Goal: Contribute content

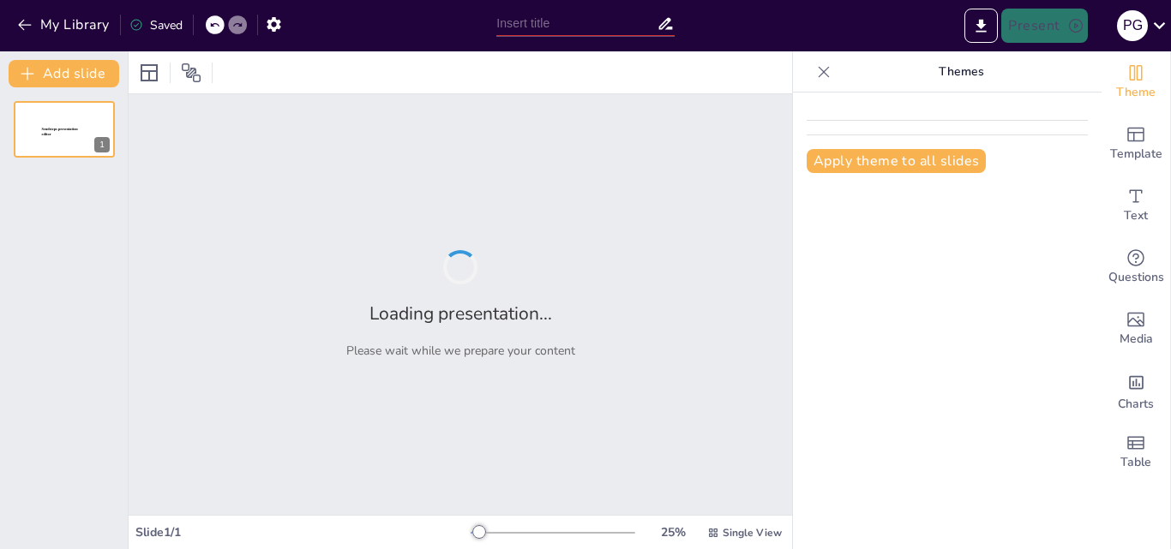
type input "Quantum Tunneling – Breaking Barriers Without Breaking Physics"
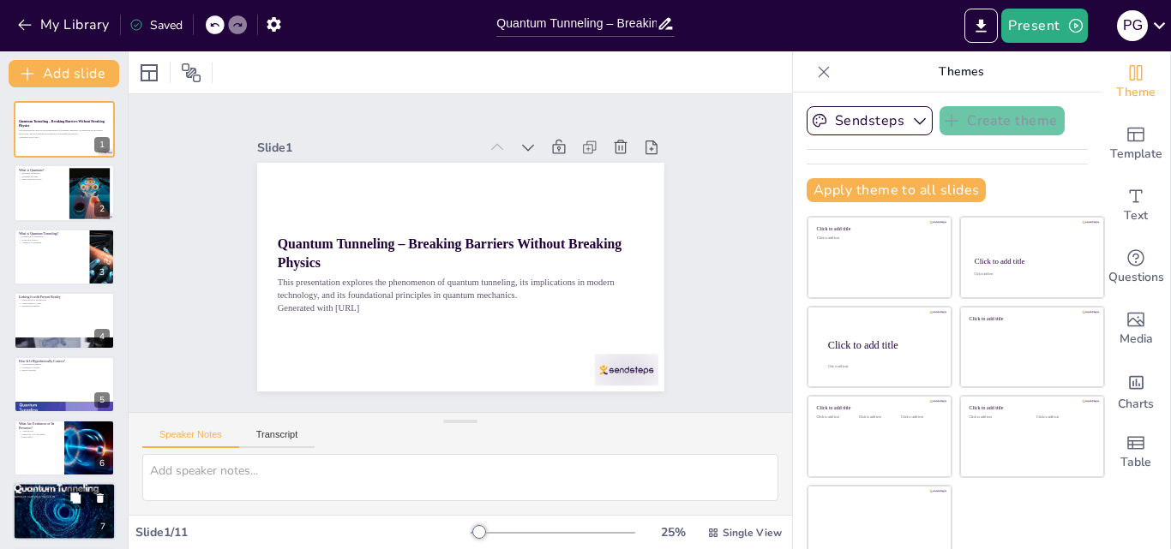
click at [57, 515] on div at bounding box center [64, 512] width 103 height 58
type textarea "The future of semiconductors is closely linked to quantum tunneling, as innovat…"
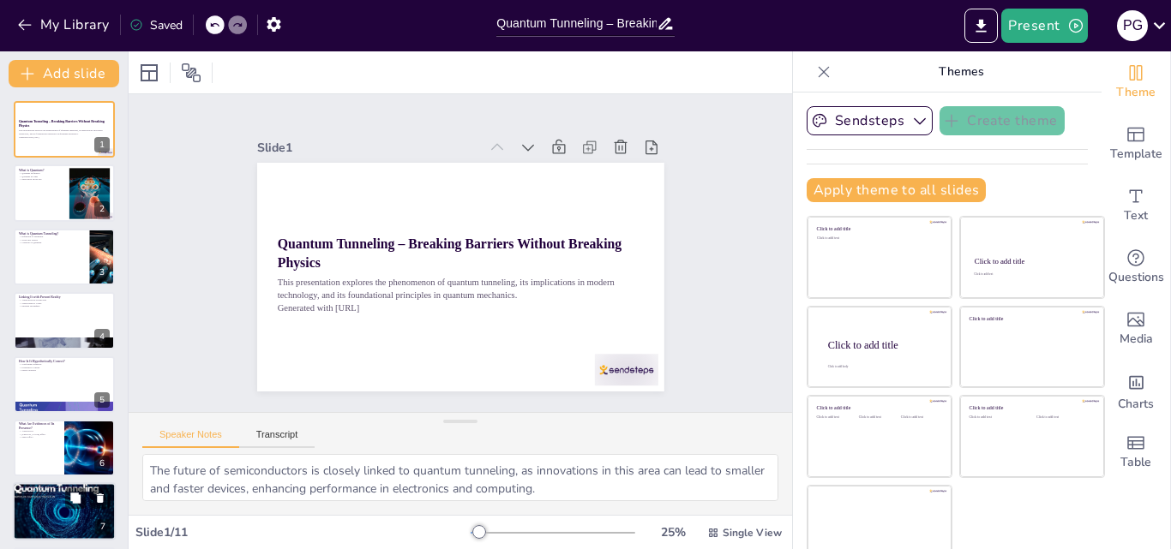
scroll to position [194, 0]
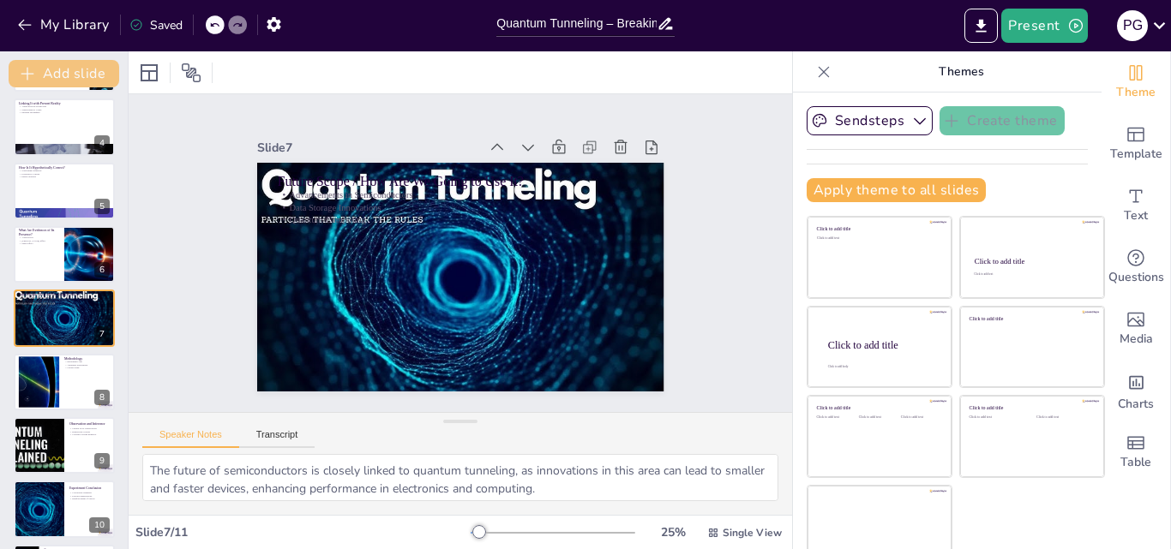
click at [68, 72] on button "Add slide" at bounding box center [64, 73] width 111 height 27
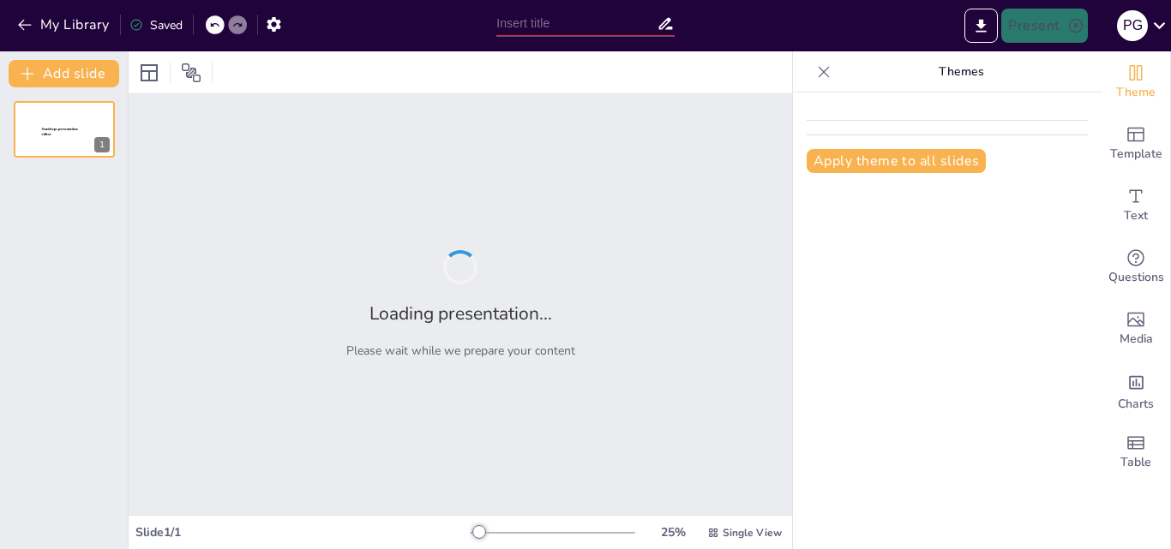
type input "Quantum Tunneling – Breaking Barriers Without Breaking Physics"
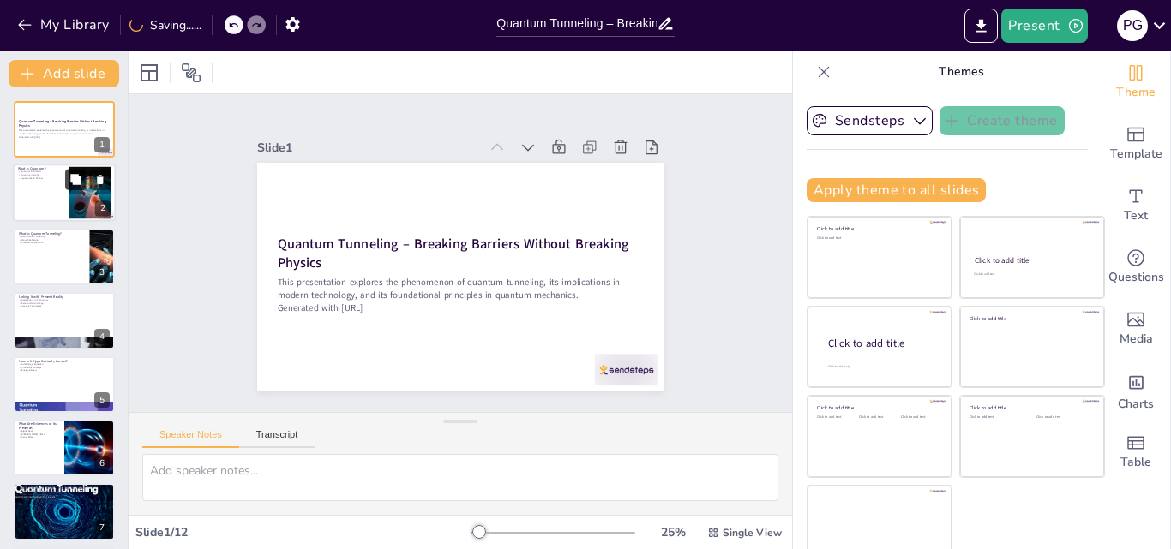
click at [72, 177] on icon at bounding box center [75, 180] width 10 height 10
type textarea "The term "quantum" is pivotal in physics as it signifies the smallest unit of p…"
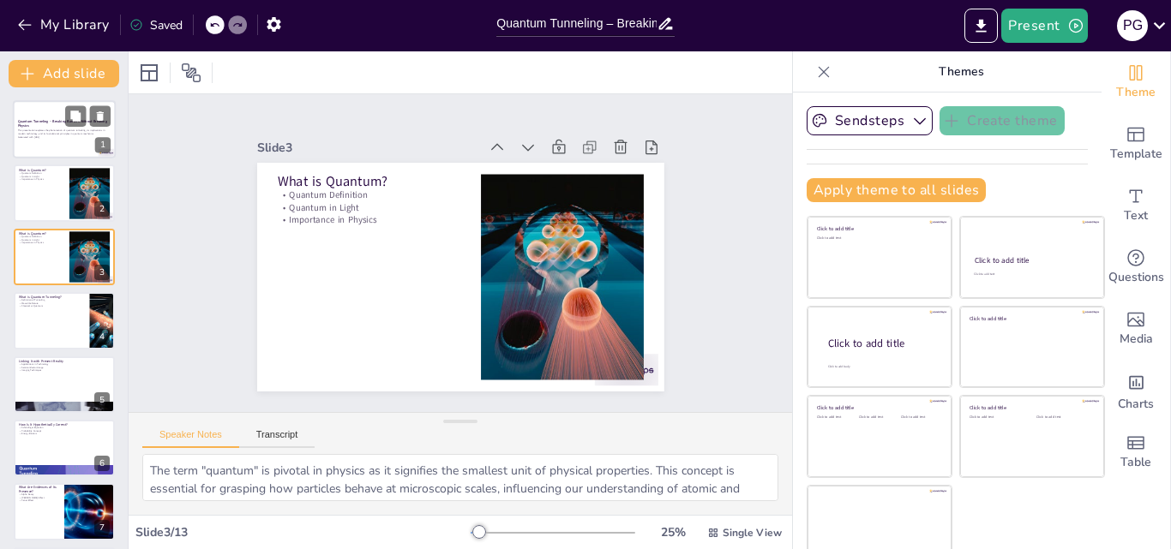
click at [96, 132] on p "This presentation explores the phenomenon of quantum tunneling, its implication…" at bounding box center [64, 132] width 93 height 6
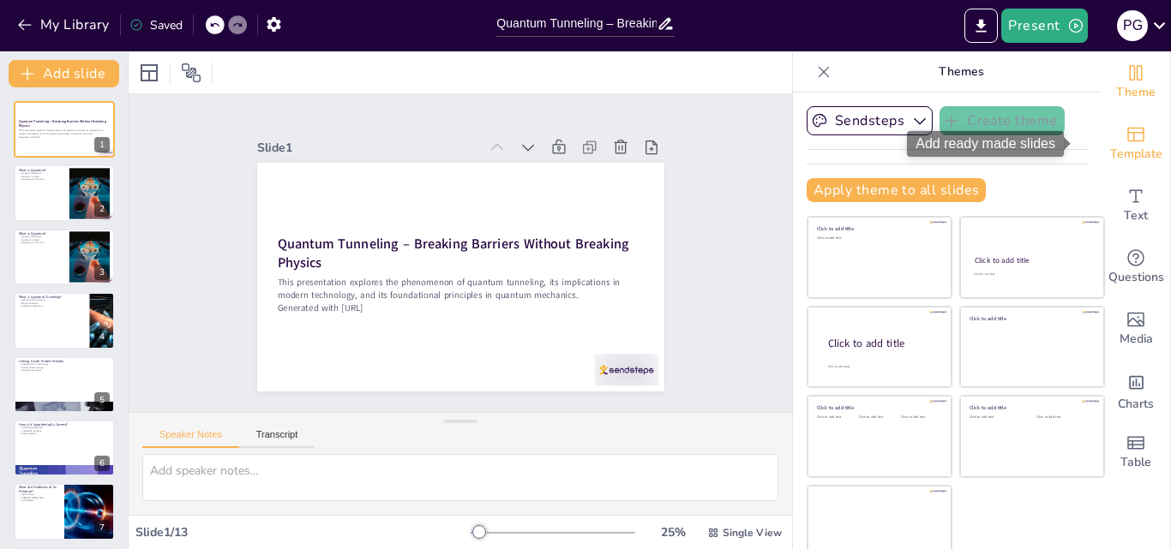
click at [1126, 129] on div "Template" at bounding box center [1135, 144] width 69 height 62
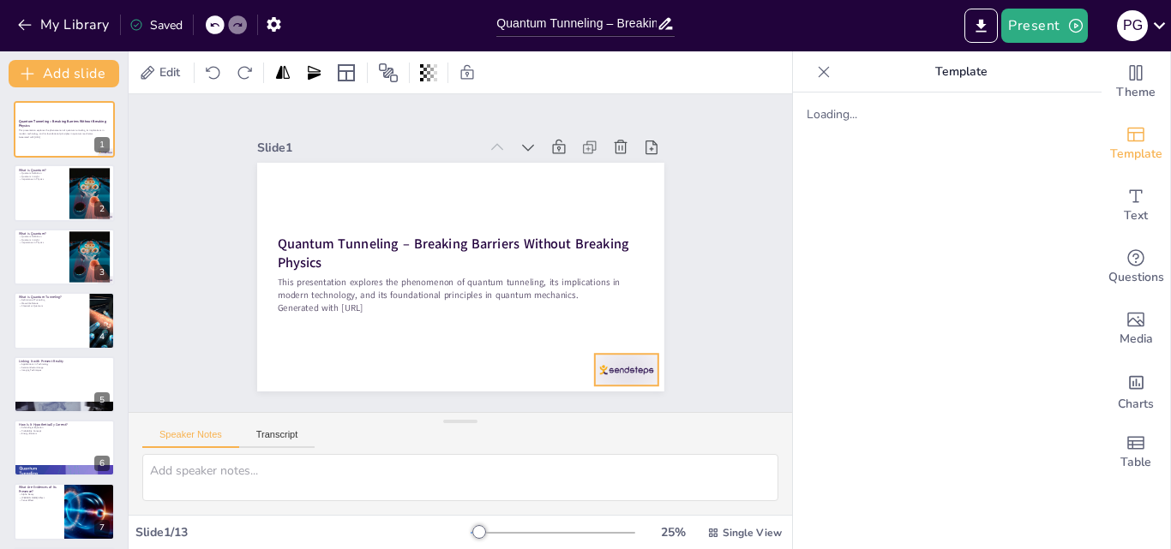
click at [593, 368] on div at bounding box center [613, 387] width 67 height 39
click at [628, 328] on icon at bounding box center [631, 337] width 17 height 18
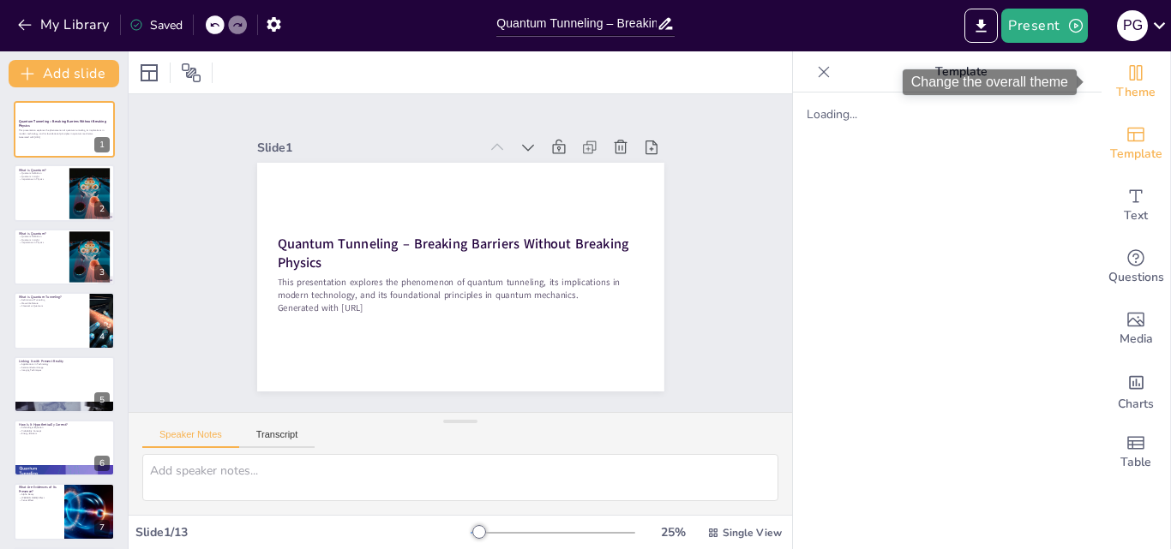
click at [1130, 78] on icon "Change the overall theme" at bounding box center [1136, 72] width 13 height 15
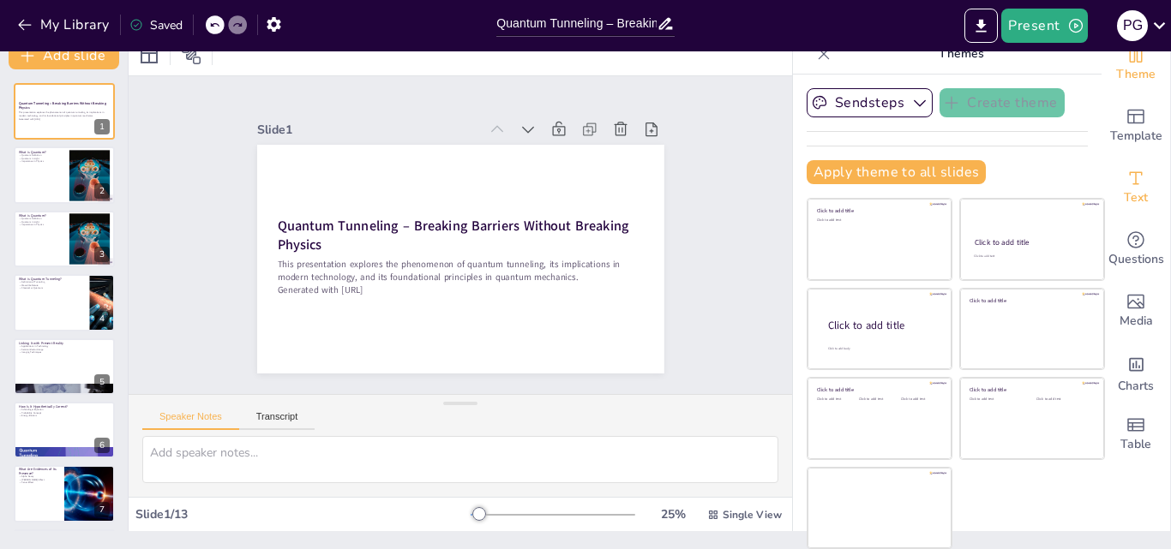
scroll to position [13, 0]
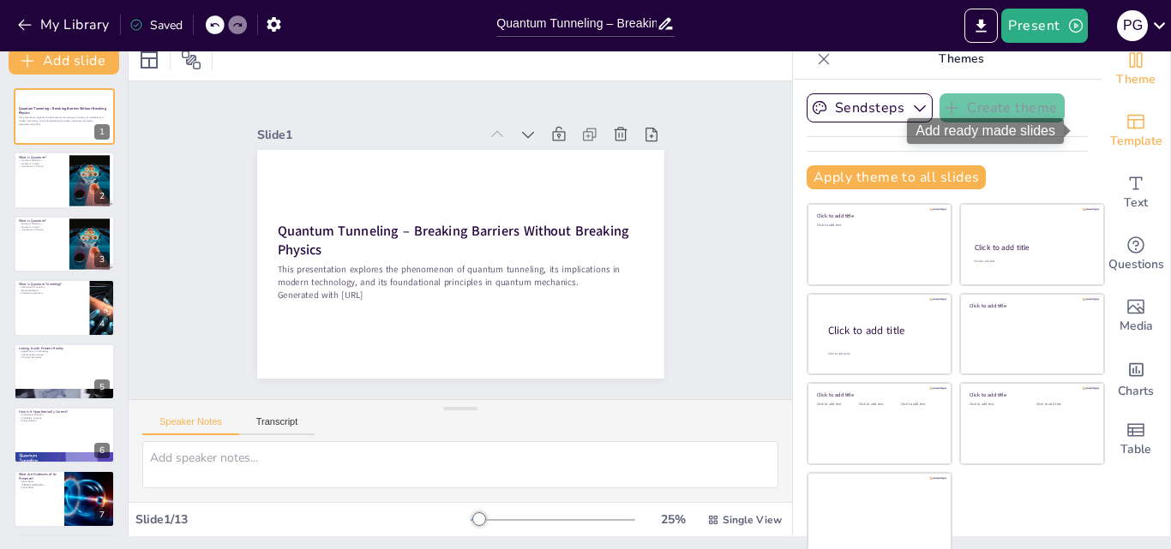
click at [1125, 125] on icon "Add ready made slides" at bounding box center [1135, 121] width 21 height 21
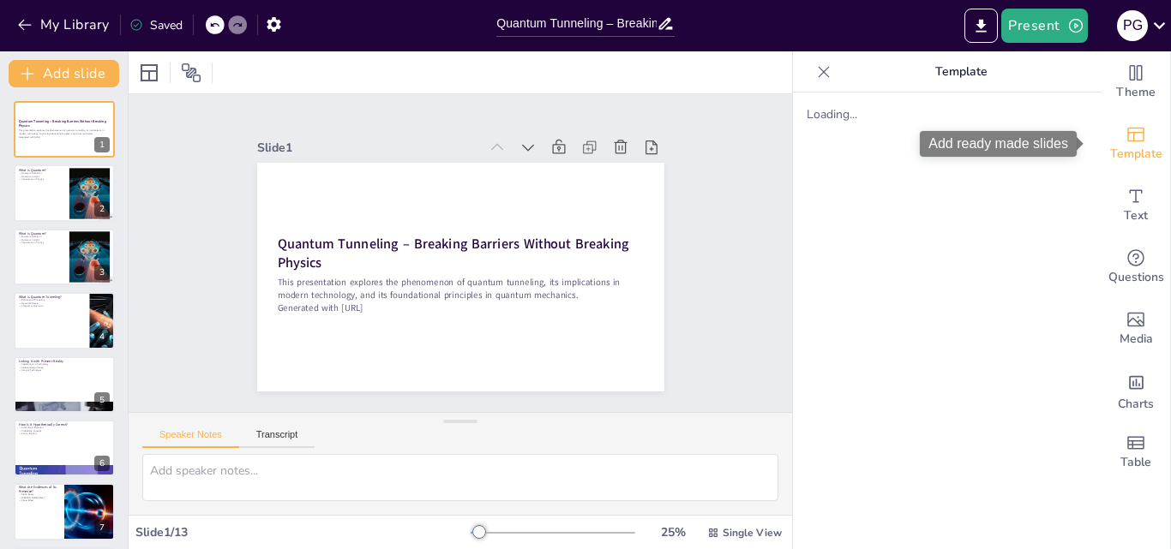
scroll to position [0, 0]
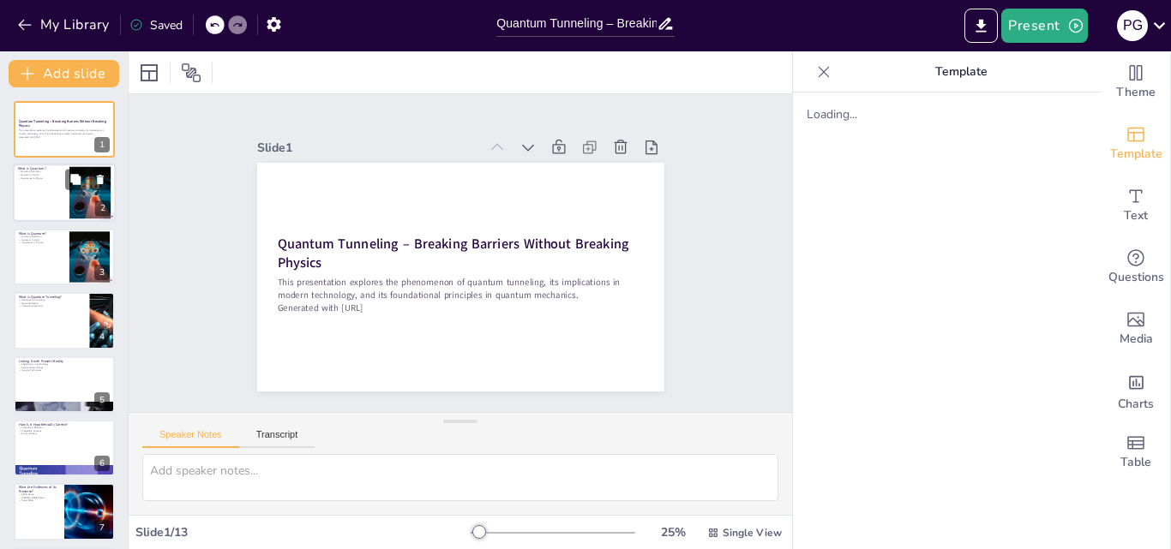
click at [52, 189] on div at bounding box center [64, 194] width 103 height 58
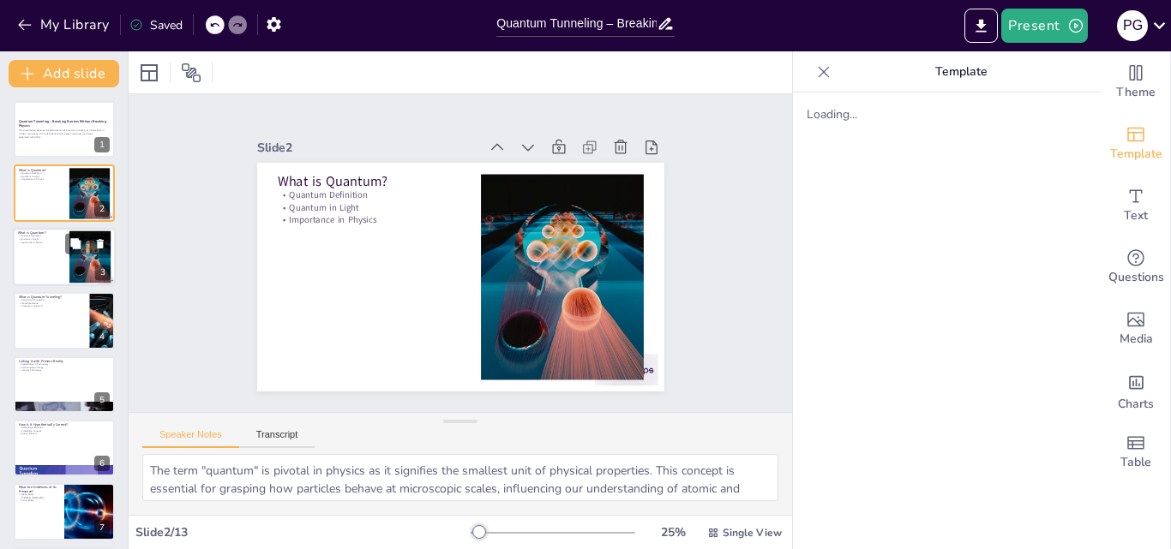
click at [87, 247] on div at bounding box center [87, 243] width 45 height 21
click at [63, 300] on p "Definition of Tunneling" at bounding box center [51, 299] width 67 height 3
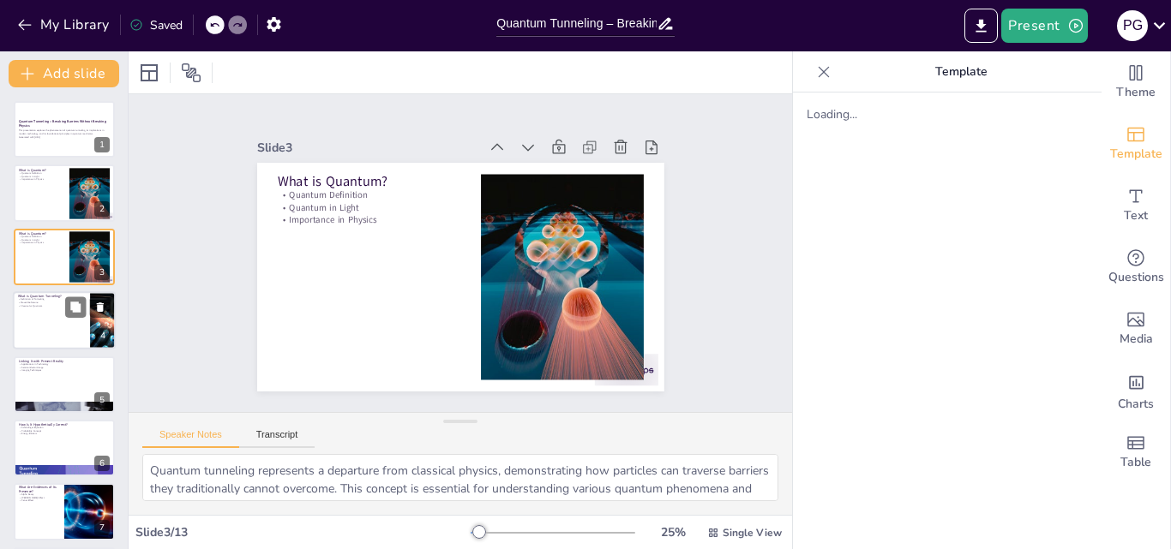
scroll to position [3, 0]
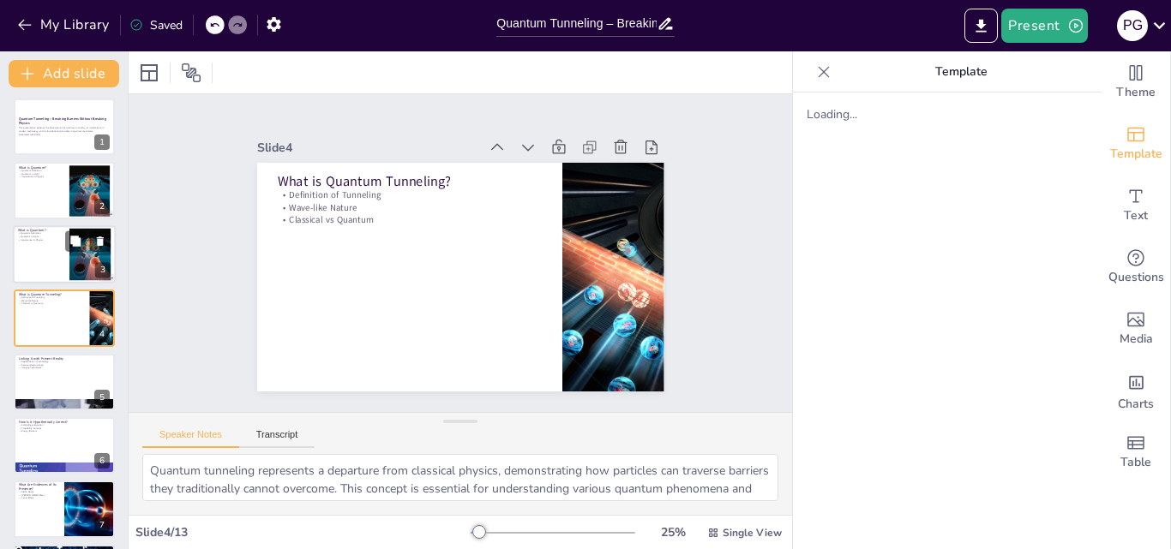
click at [32, 254] on div at bounding box center [64, 254] width 103 height 58
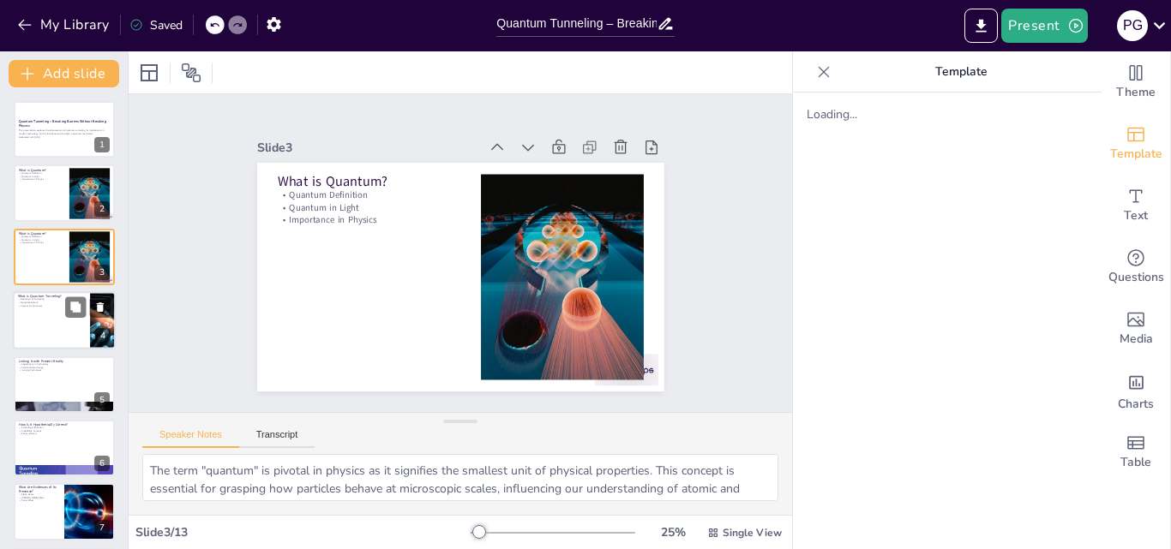
click at [44, 295] on p "What is Quantum Tunneling?" at bounding box center [51, 296] width 67 height 5
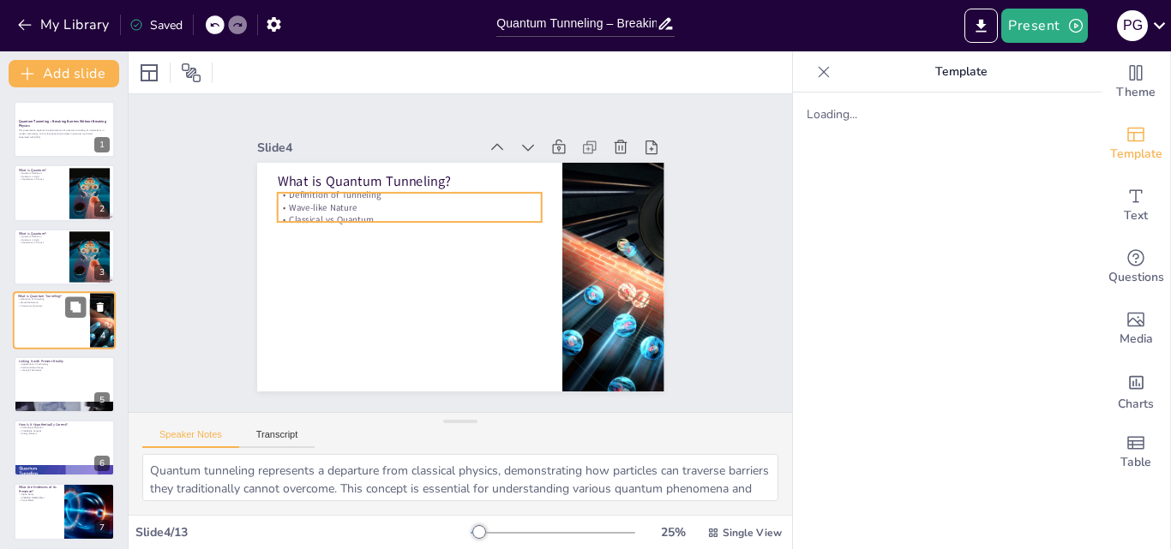
scroll to position [3, 0]
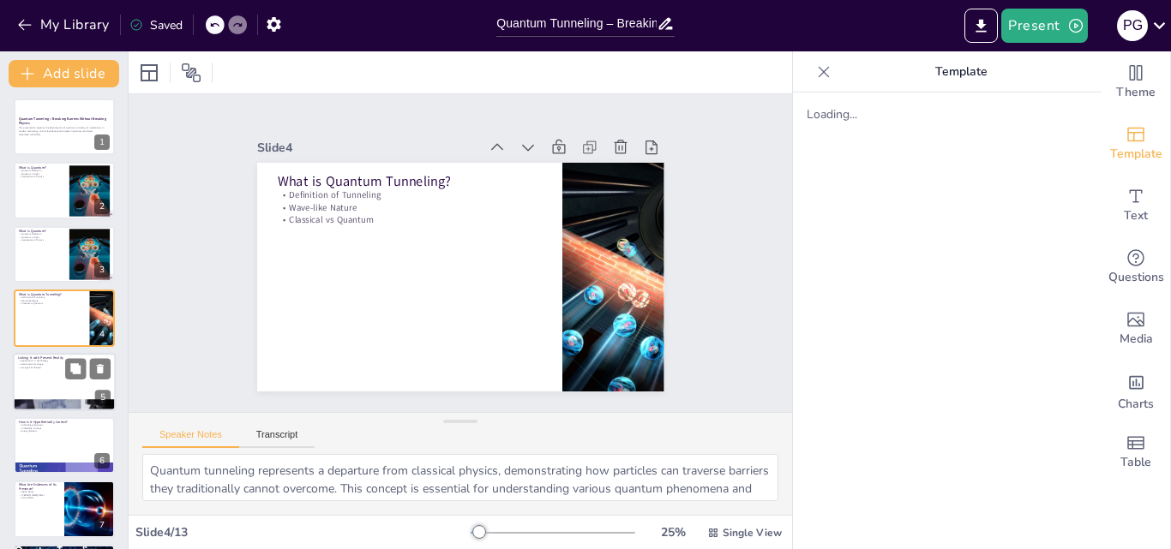
click at [52, 357] on p "Linking It with Present Reality" at bounding box center [64, 358] width 93 height 5
type textarea "The applications of quantum tunneling in technology are vast and impactful. Fro…"
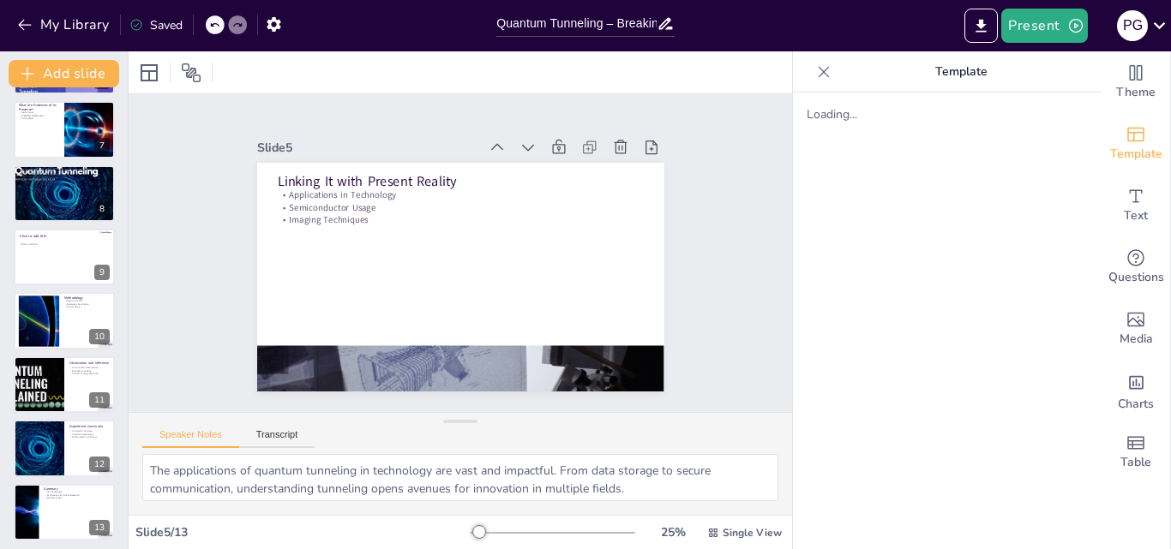
scroll to position [387, 0]
